Goal: Use online tool/utility: Utilize a website feature to perform a specific function

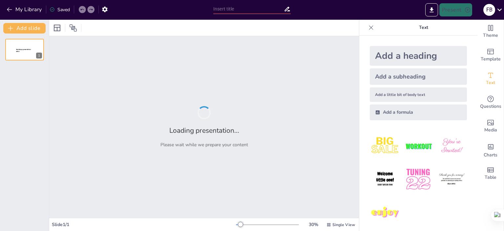
type input "Imported Iluminación Curso BYB.pptx - 0.pptx"
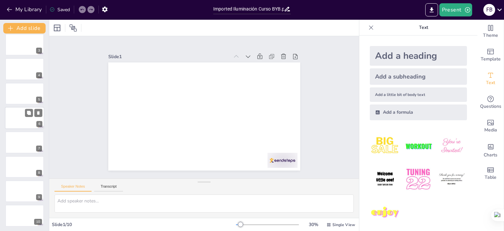
scroll to position [54, 0]
click at [271, 11] on input "Imported Iluminación Curso BYB.pptx - 0.pptx" at bounding box center [248, 9] width 71 height 10
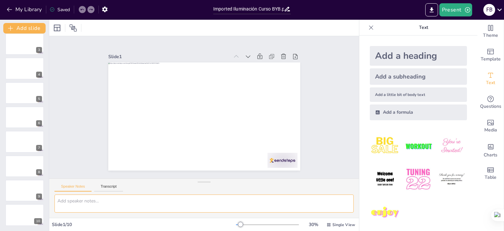
click at [88, 199] on textarea at bounding box center [203, 203] width 299 height 18
type textarea "c"
click at [349, 205] on textarea "crea una presentación, dinamica" at bounding box center [203, 203] width 299 height 18
type textarea "crea una presentación, dinamica"
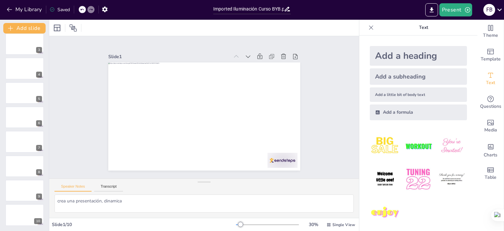
click at [0, 0] on sider-quick-compose-btn at bounding box center [0, 0] width 0 height 0
click at [420, 56] on div "Add a heading" at bounding box center [418, 56] width 97 height 20
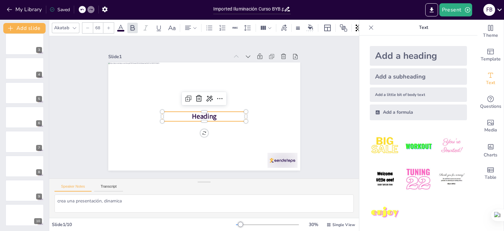
click at [419, 55] on div "Add a heading" at bounding box center [418, 56] width 97 height 20
type input "68"
